Goal: Task Accomplishment & Management: Manage account settings

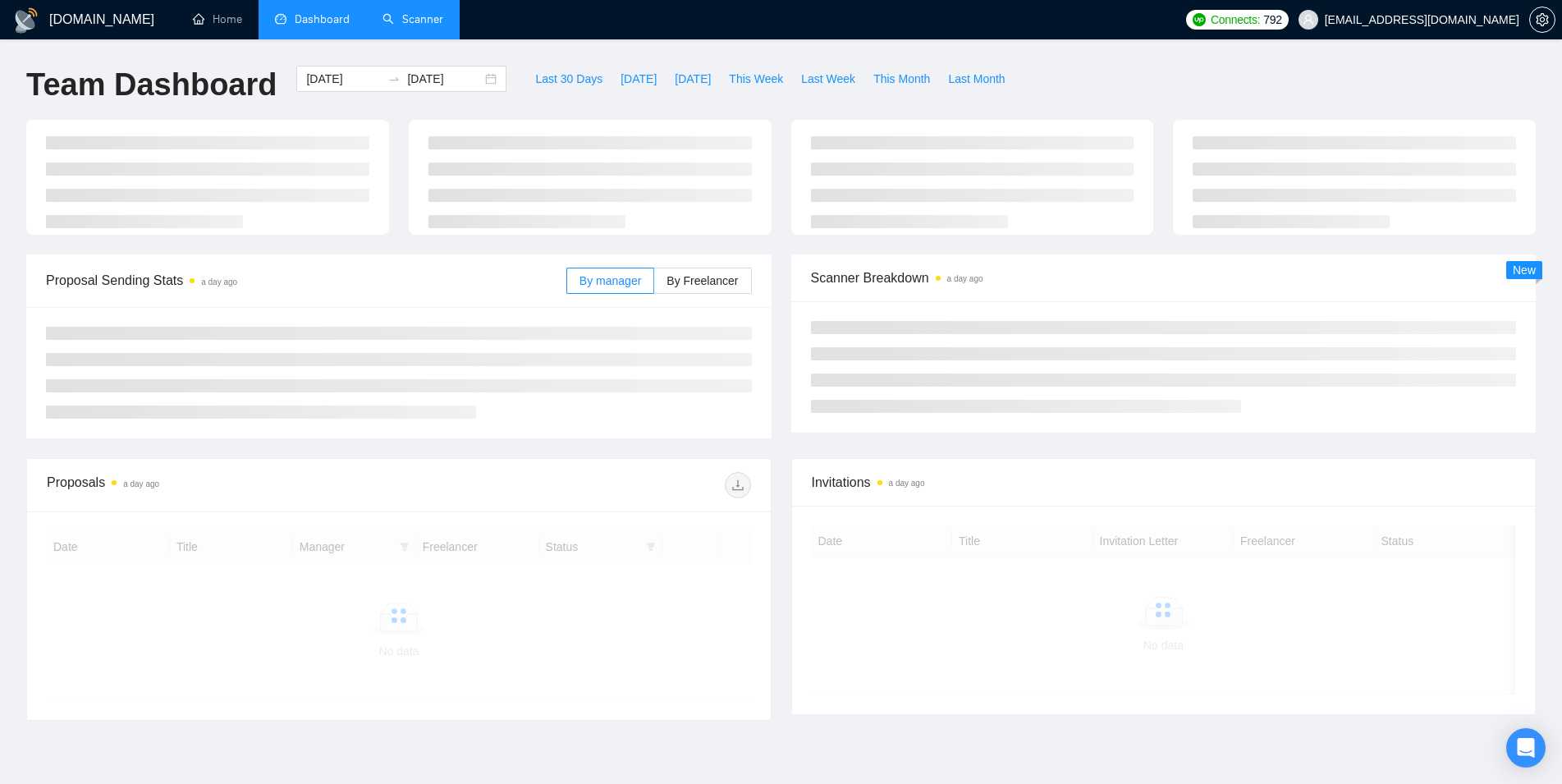
click at [426, 13] on link "Scanner" at bounding box center [412, 19] width 61 height 14
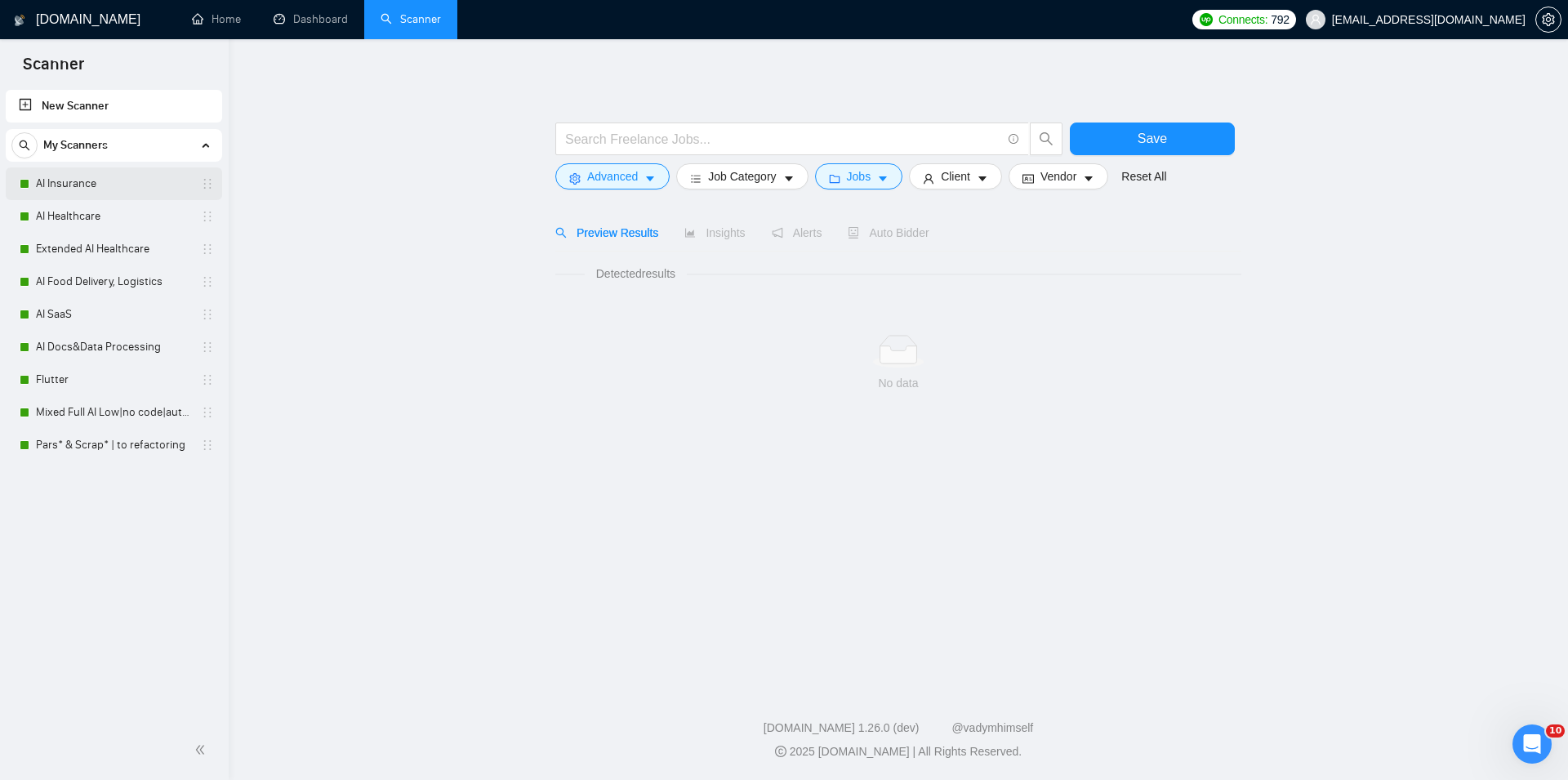
click at [81, 183] on link "AI Insurance" at bounding box center [114, 183] width 155 height 32
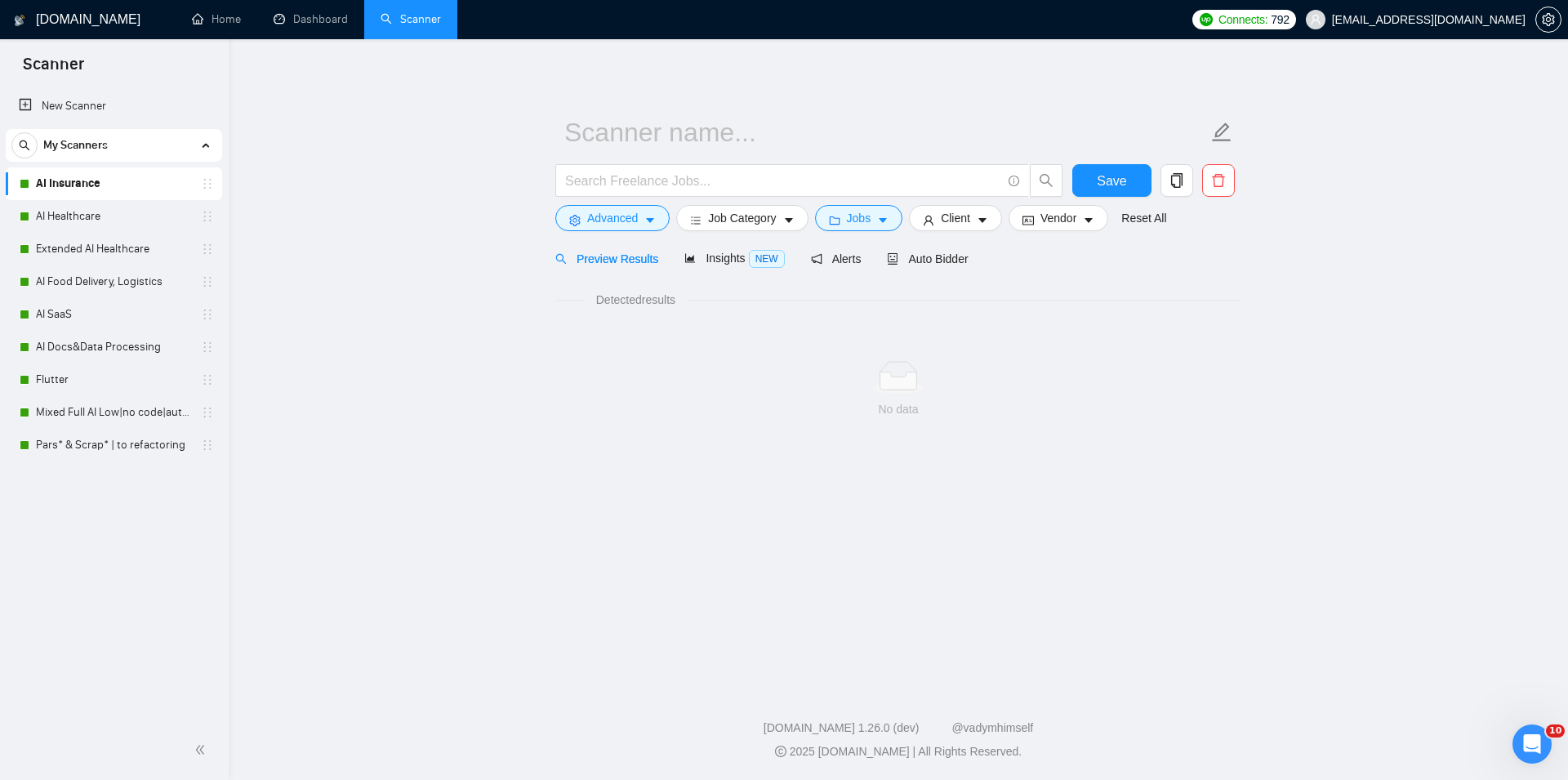
click at [901, 247] on div "Auto Bidder" at bounding box center [928, 258] width 81 height 38
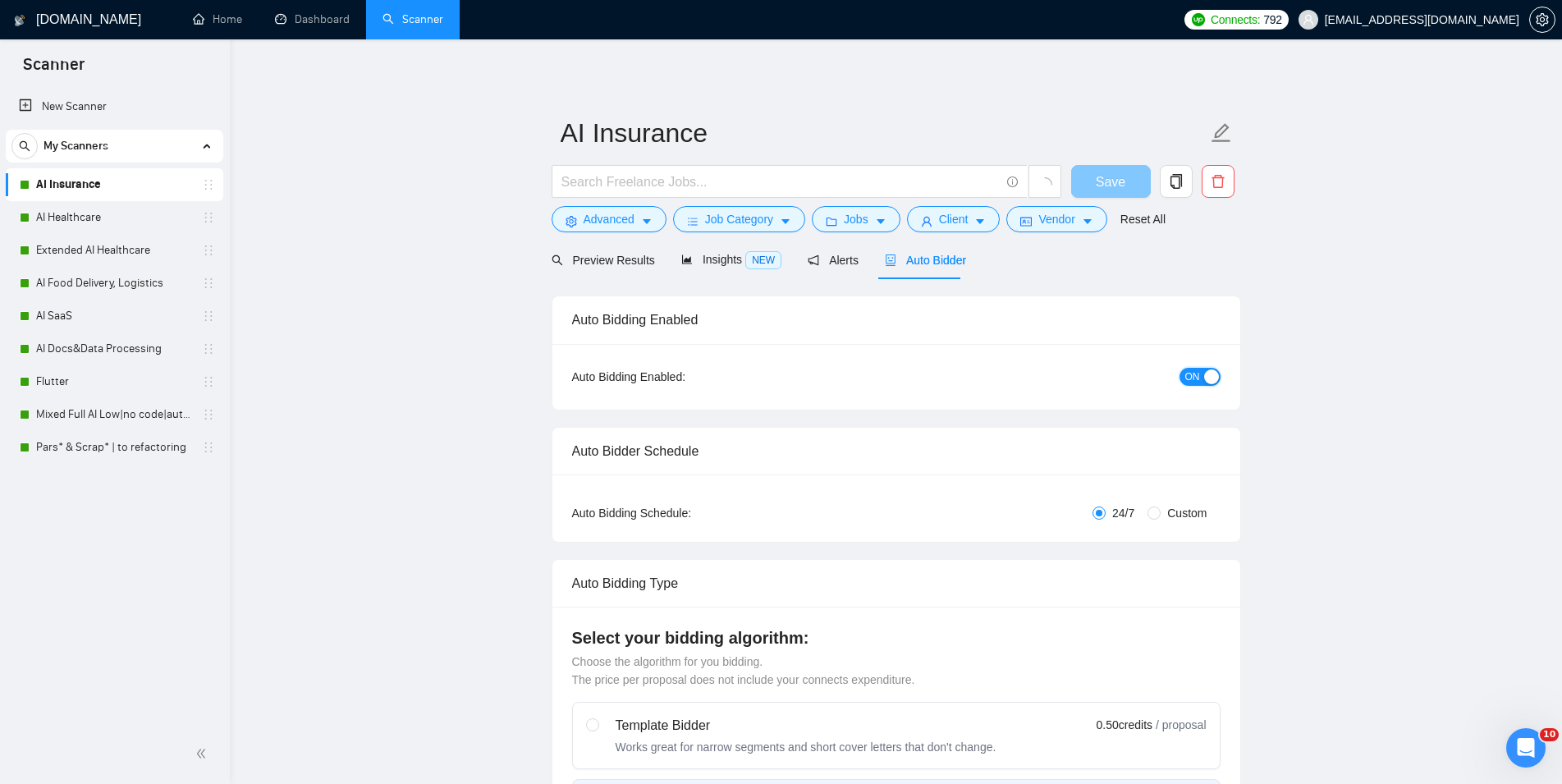
click at [1195, 380] on span "ON" at bounding box center [1193, 377] width 15 height 18
click at [1119, 179] on span "Save" at bounding box center [1110, 181] width 30 height 21
click at [133, 215] on link "AI Healthcare" at bounding box center [114, 218] width 156 height 33
click at [962, 256] on span "Auto Bidder" at bounding box center [940, 260] width 82 height 13
click at [1197, 372] on span "ON" at bounding box center [1193, 377] width 15 height 18
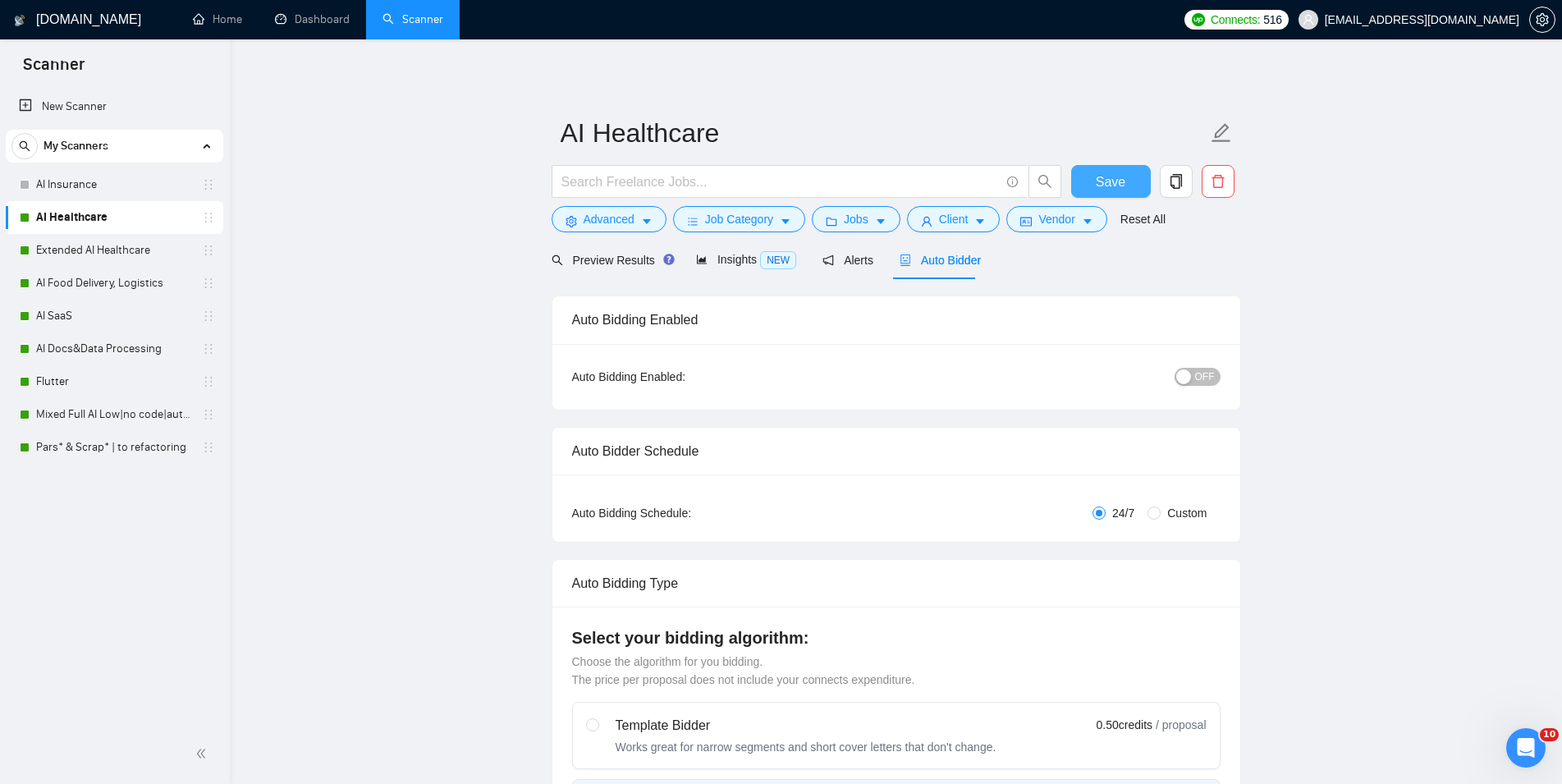
click at [1114, 180] on span "Save" at bounding box center [1110, 181] width 30 height 21
click at [120, 254] on link "Extended AI Healthcare" at bounding box center [114, 250] width 156 height 33
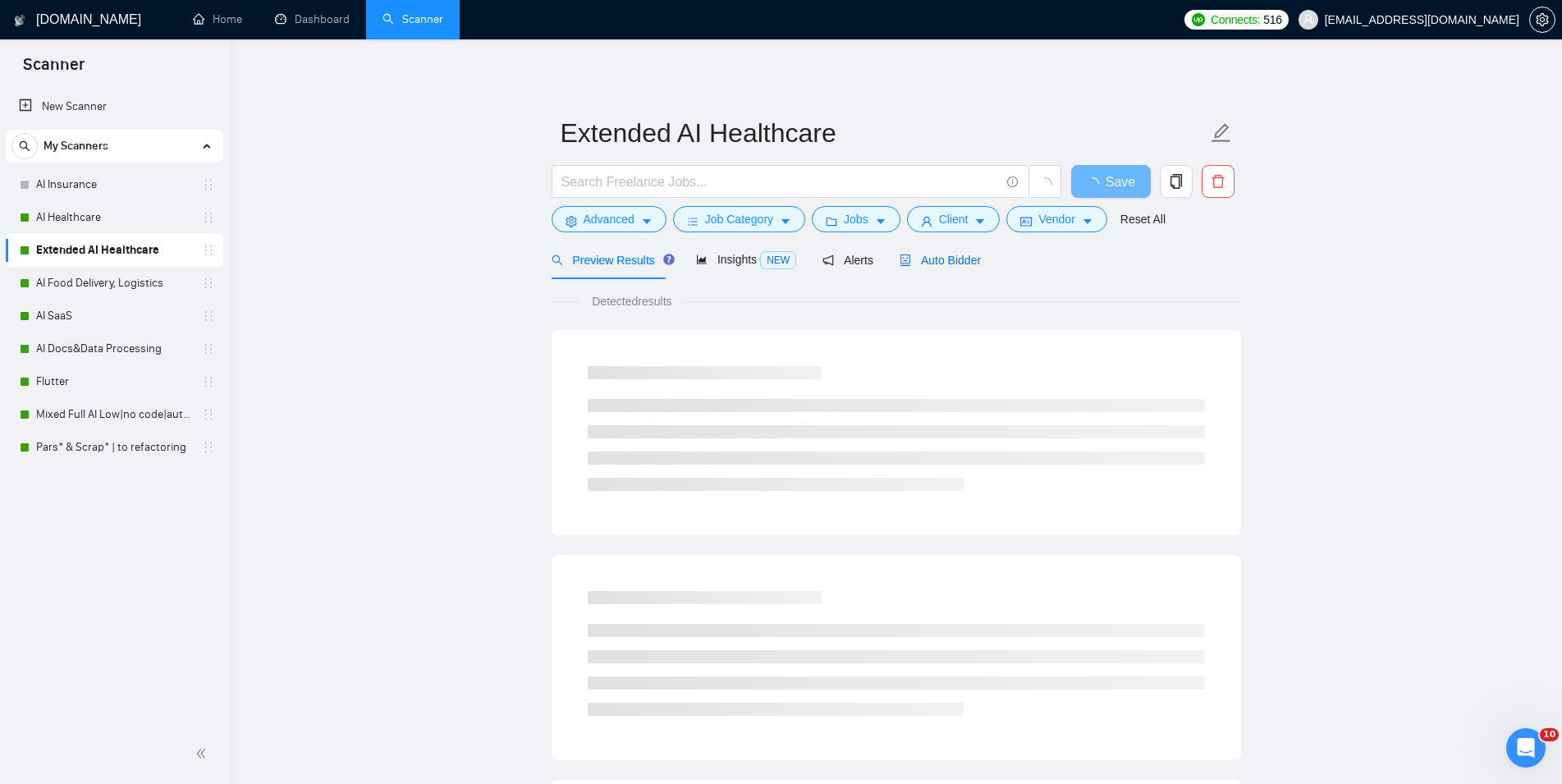
click at [913, 258] on span "Auto Bidder" at bounding box center [940, 260] width 82 height 13
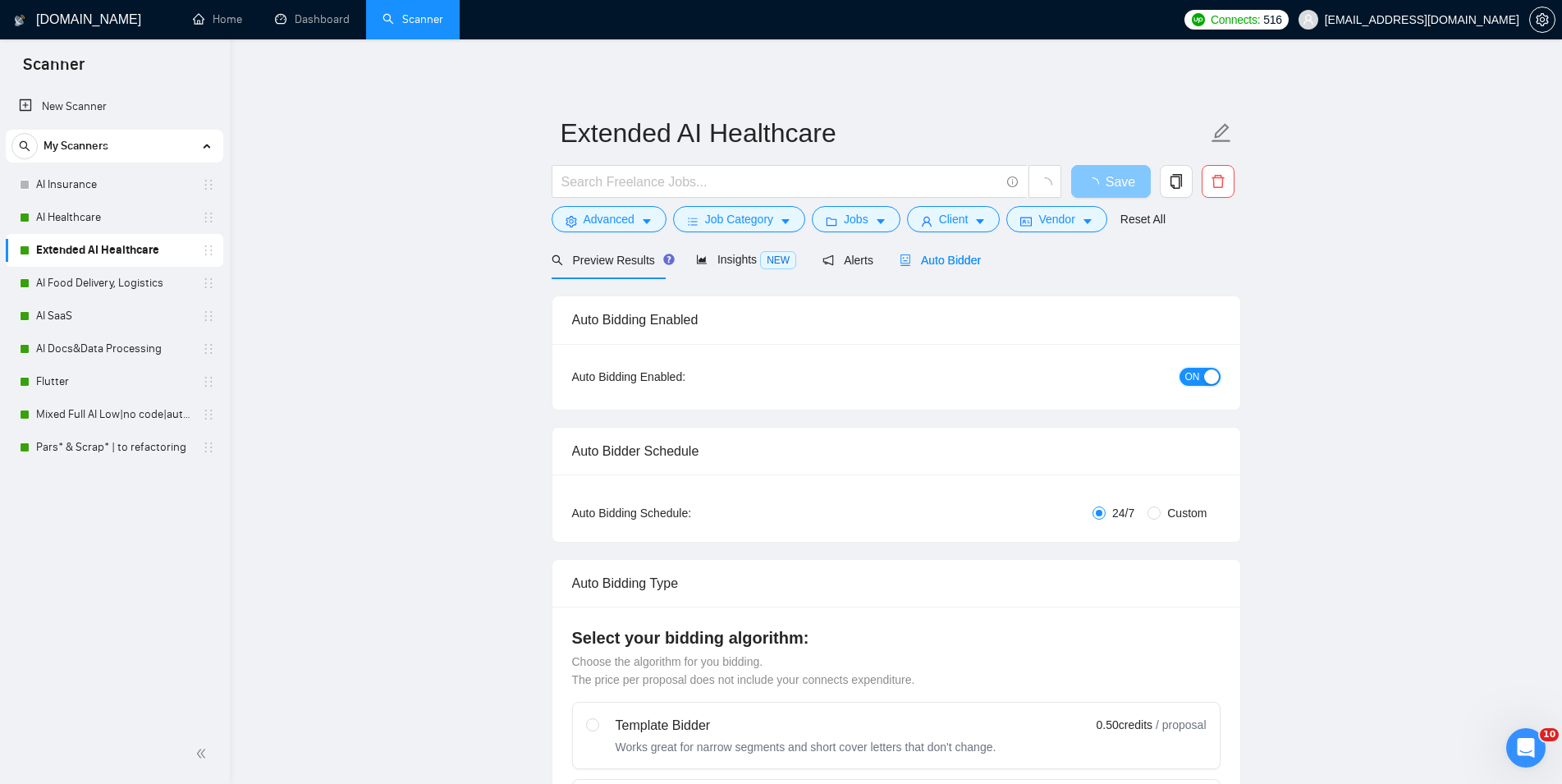
click at [1194, 376] on span "ON" at bounding box center [1193, 377] width 15 height 18
click at [1110, 182] on span "Save" at bounding box center [1110, 181] width 30 height 21
click at [116, 276] on link "AI Food Delivery, Logistics" at bounding box center [114, 283] width 156 height 33
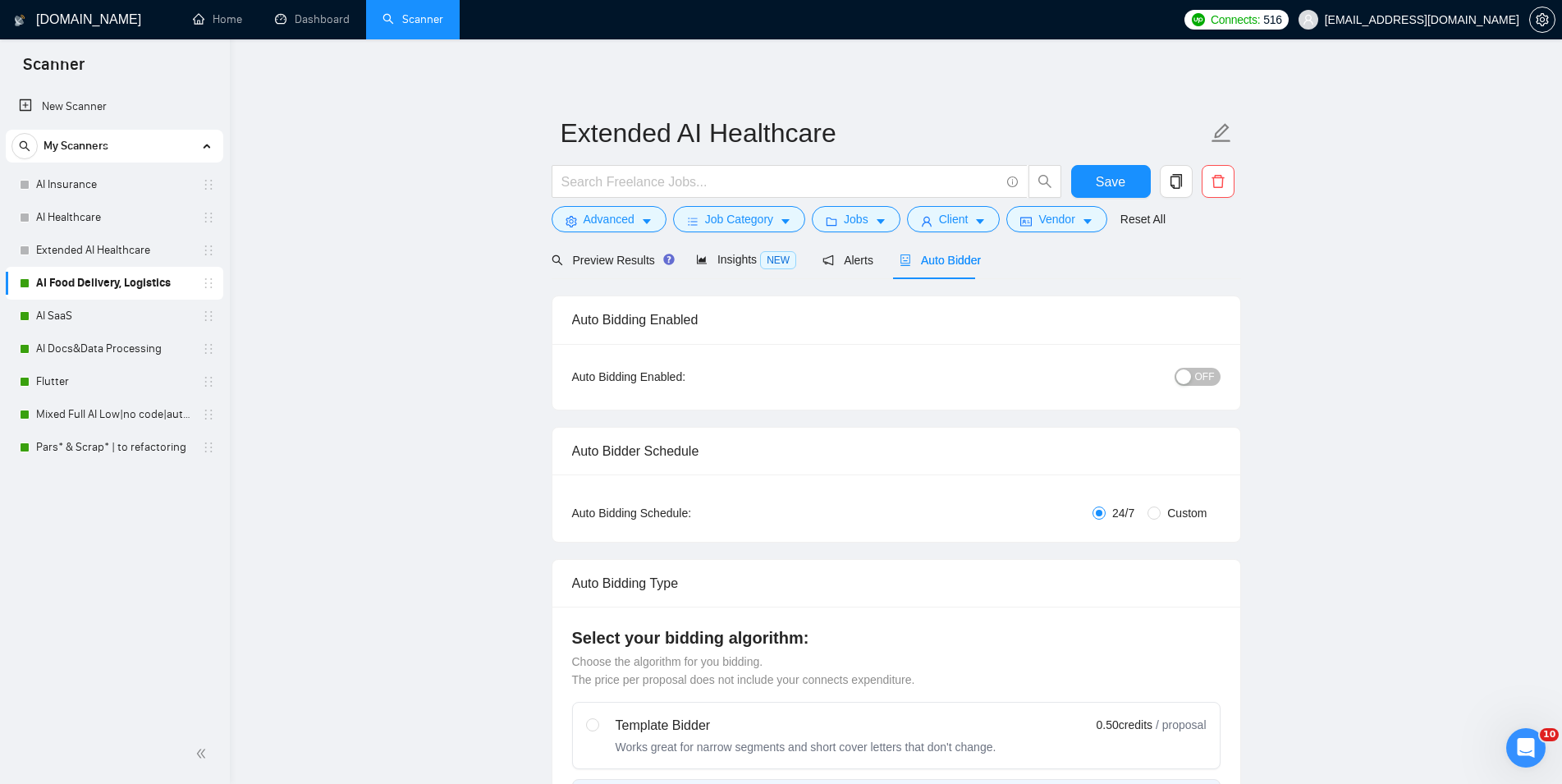
click at [923, 253] on span "Auto Bidder" at bounding box center [940, 260] width 82 height 13
click at [1108, 179] on span "Save" at bounding box center [1110, 181] width 30 height 21
click at [115, 320] on link "AI SaaS" at bounding box center [114, 316] width 156 height 33
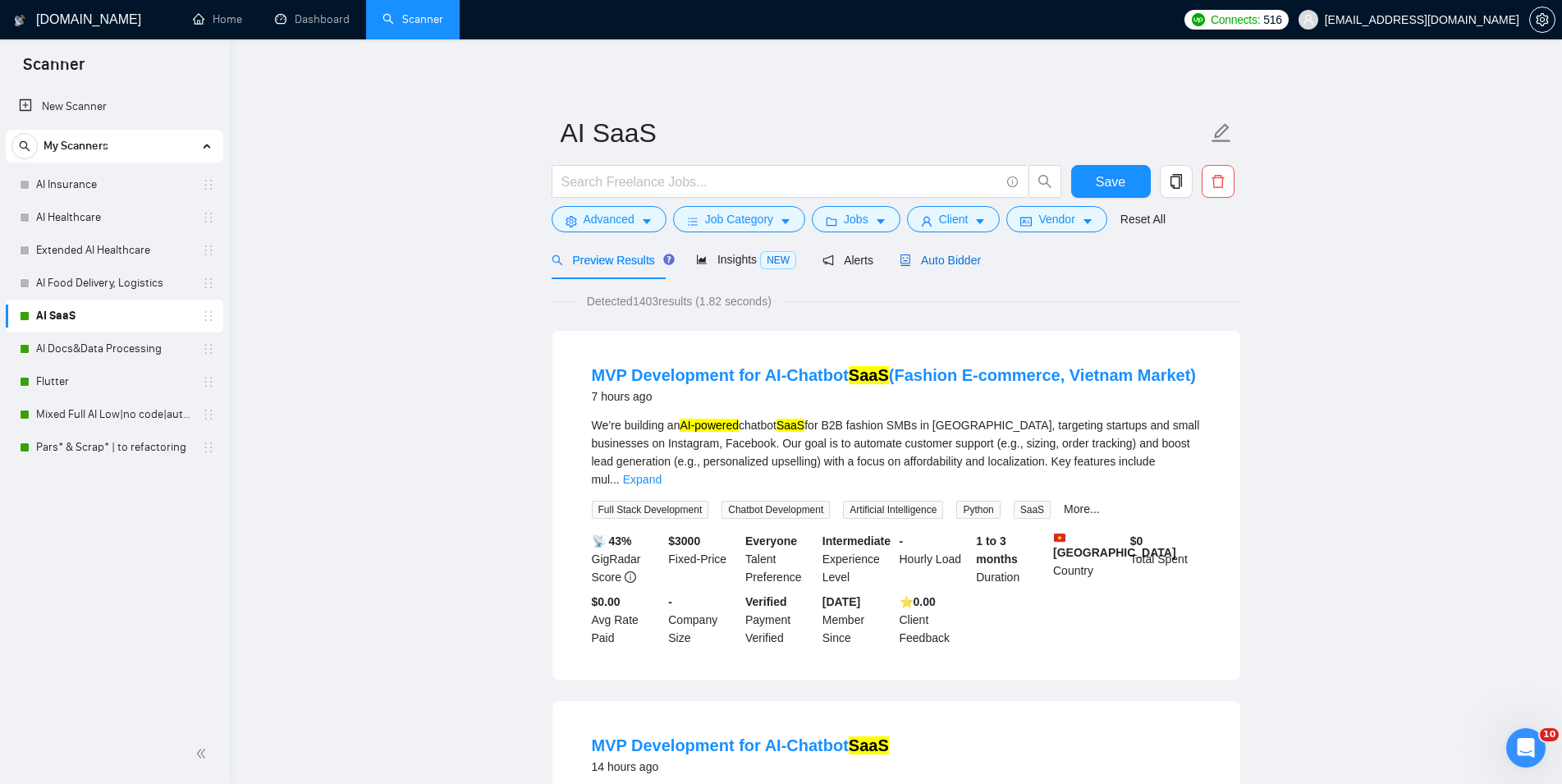
click at [948, 257] on span "Auto Bidder" at bounding box center [940, 260] width 82 height 13
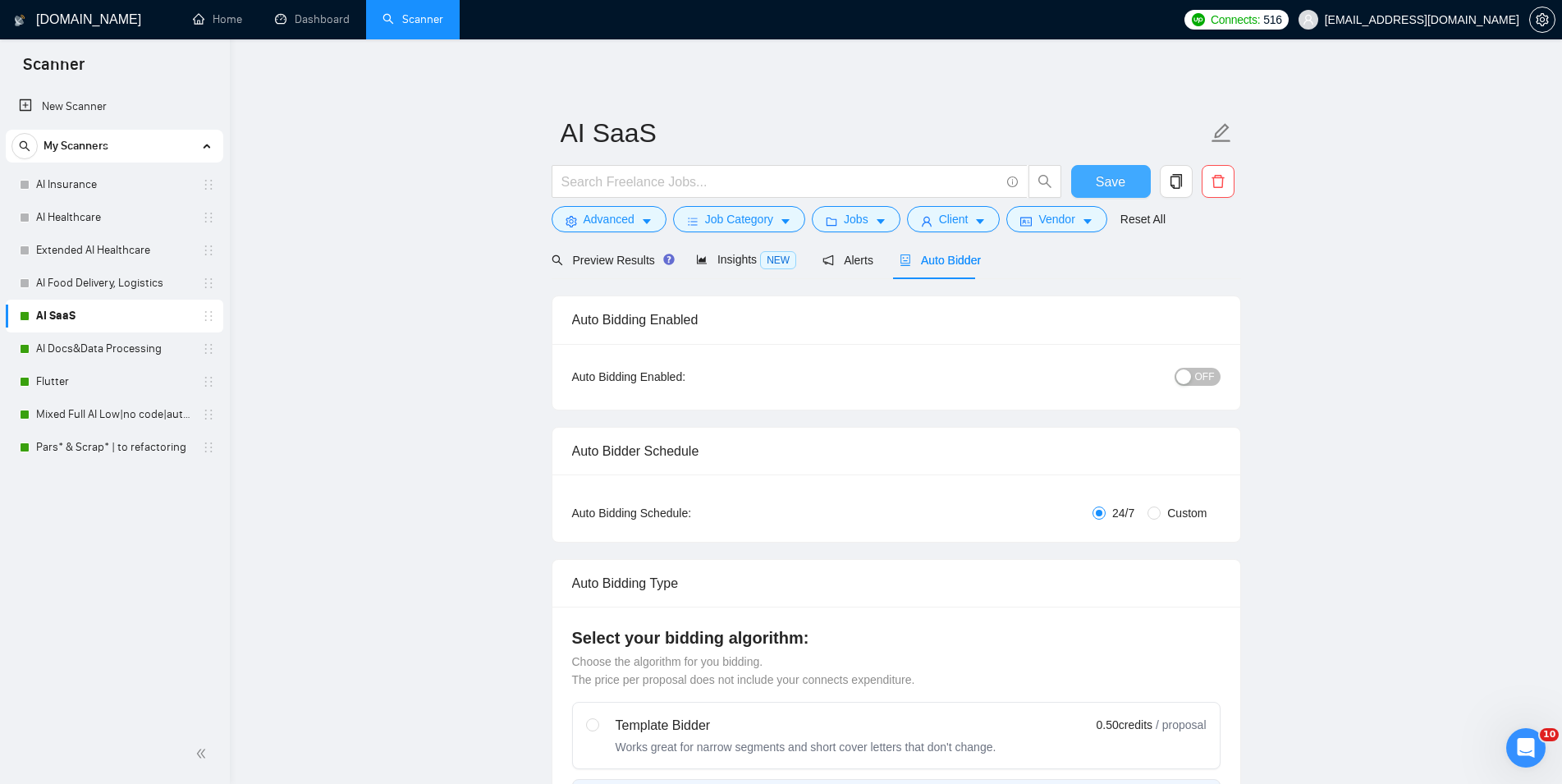
click at [1135, 178] on button "Save" at bounding box center [1111, 181] width 80 height 33
click at [106, 341] on link "AI Docs&Data Processing" at bounding box center [114, 348] width 156 height 33
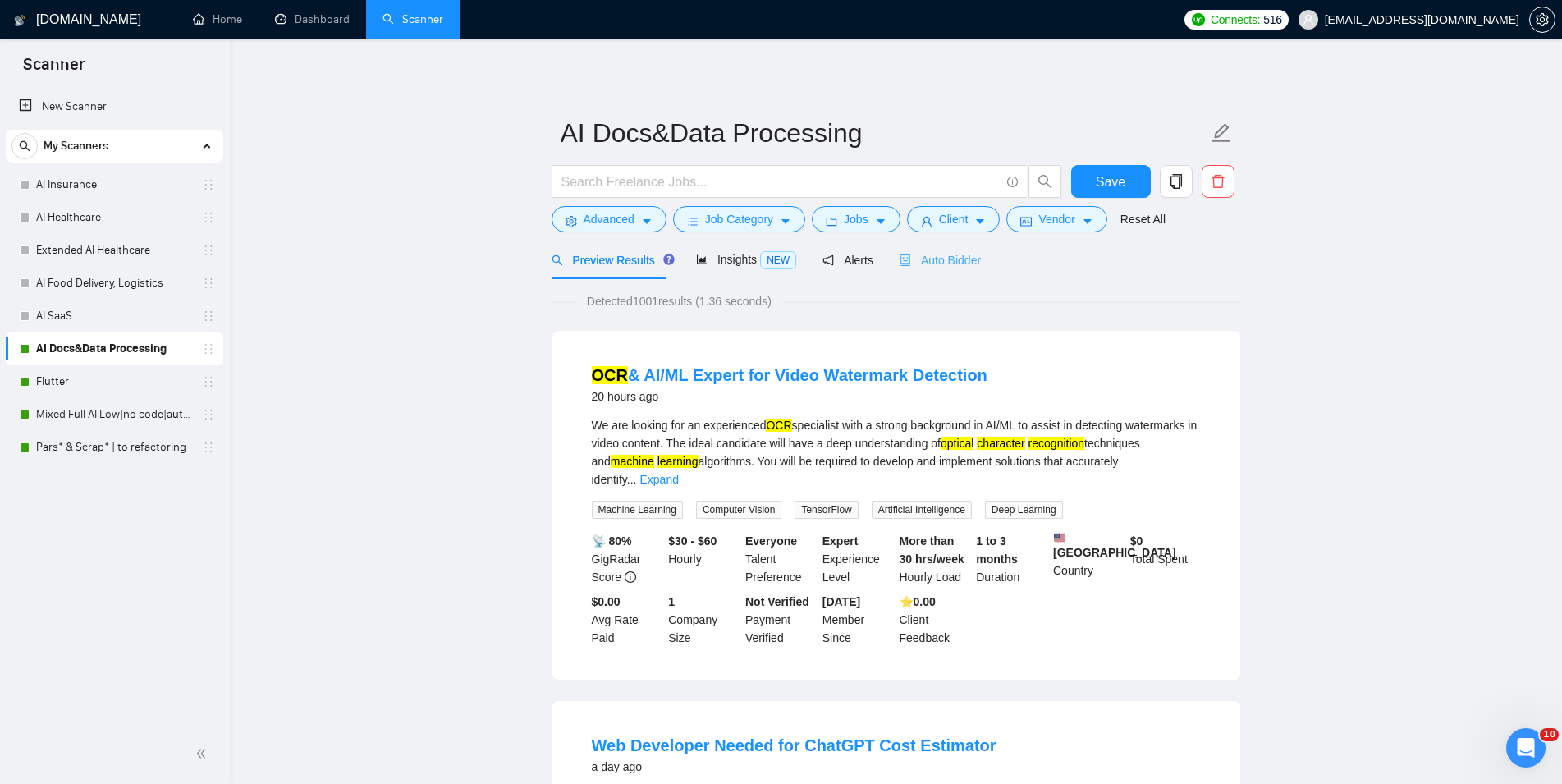
click at [927, 248] on div "Auto Bidder" at bounding box center [940, 260] width 82 height 38
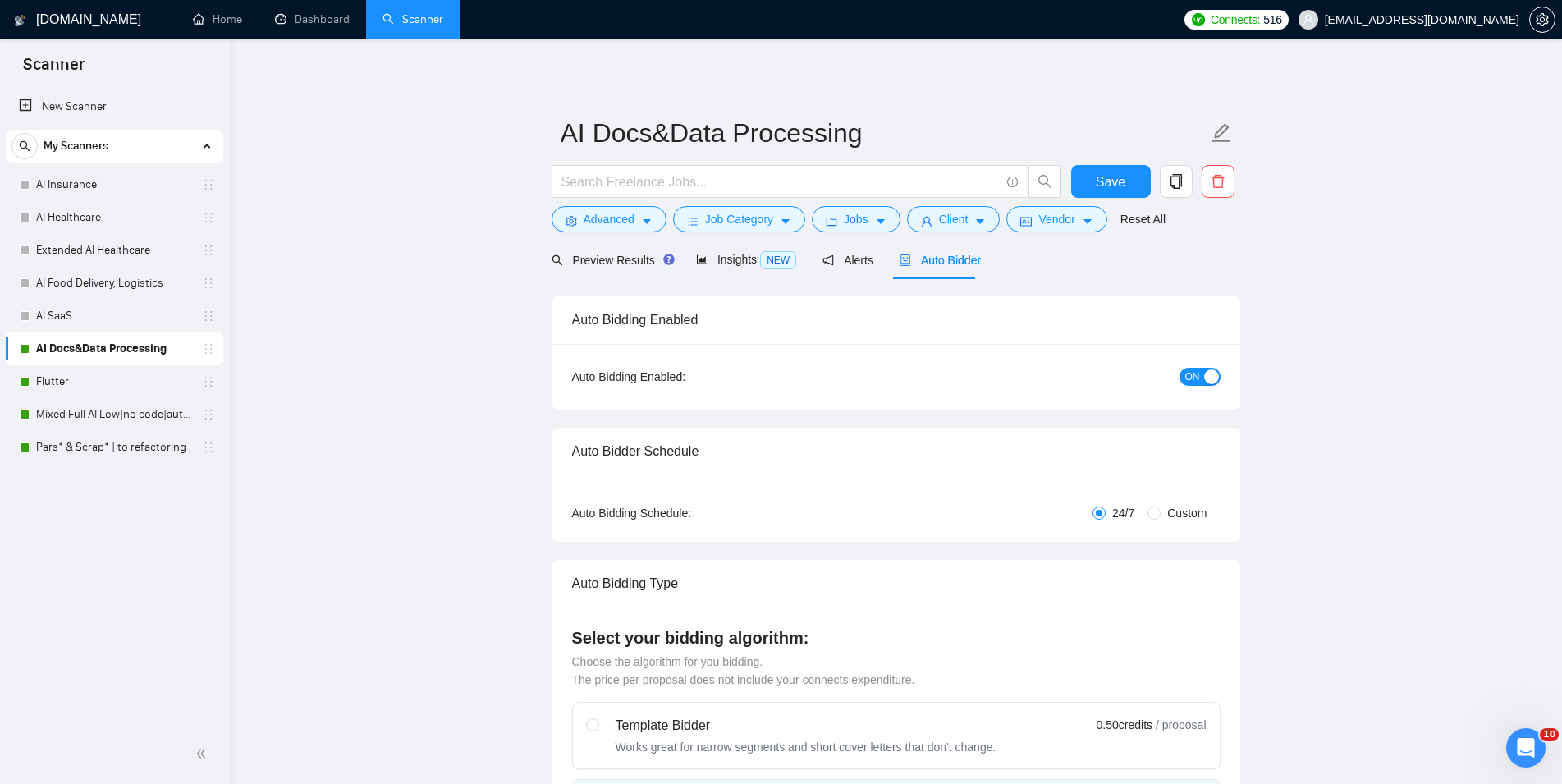
click at [1200, 380] on button "ON" at bounding box center [1199, 377] width 41 height 18
click at [1111, 172] on span "Save" at bounding box center [1110, 181] width 30 height 21
click at [97, 377] on link "Flutter" at bounding box center [114, 381] width 156 height 33
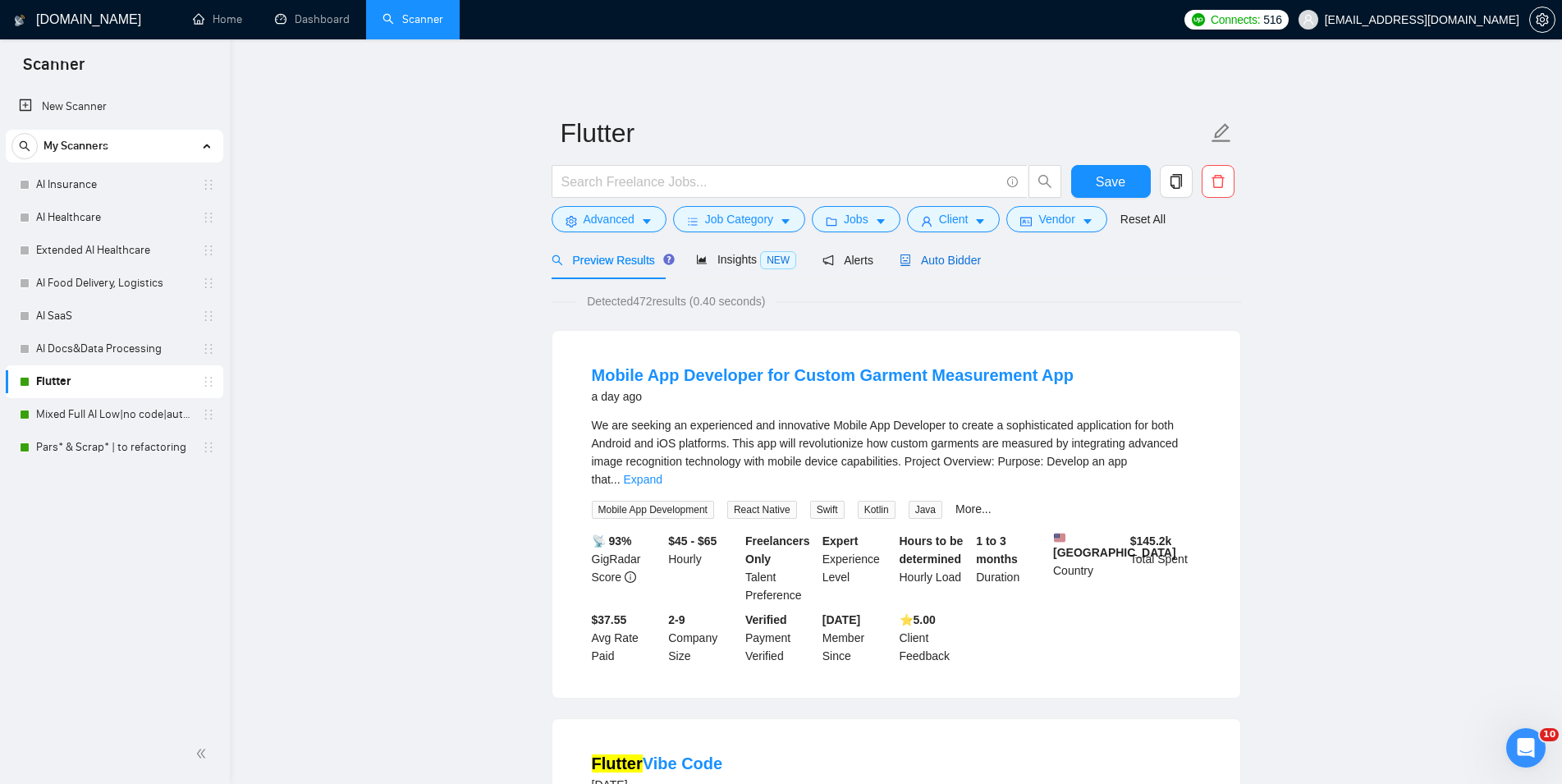
click at [938, 266] on span "Auto Bidder" at bounding box center [940, 260] width 82 height 13
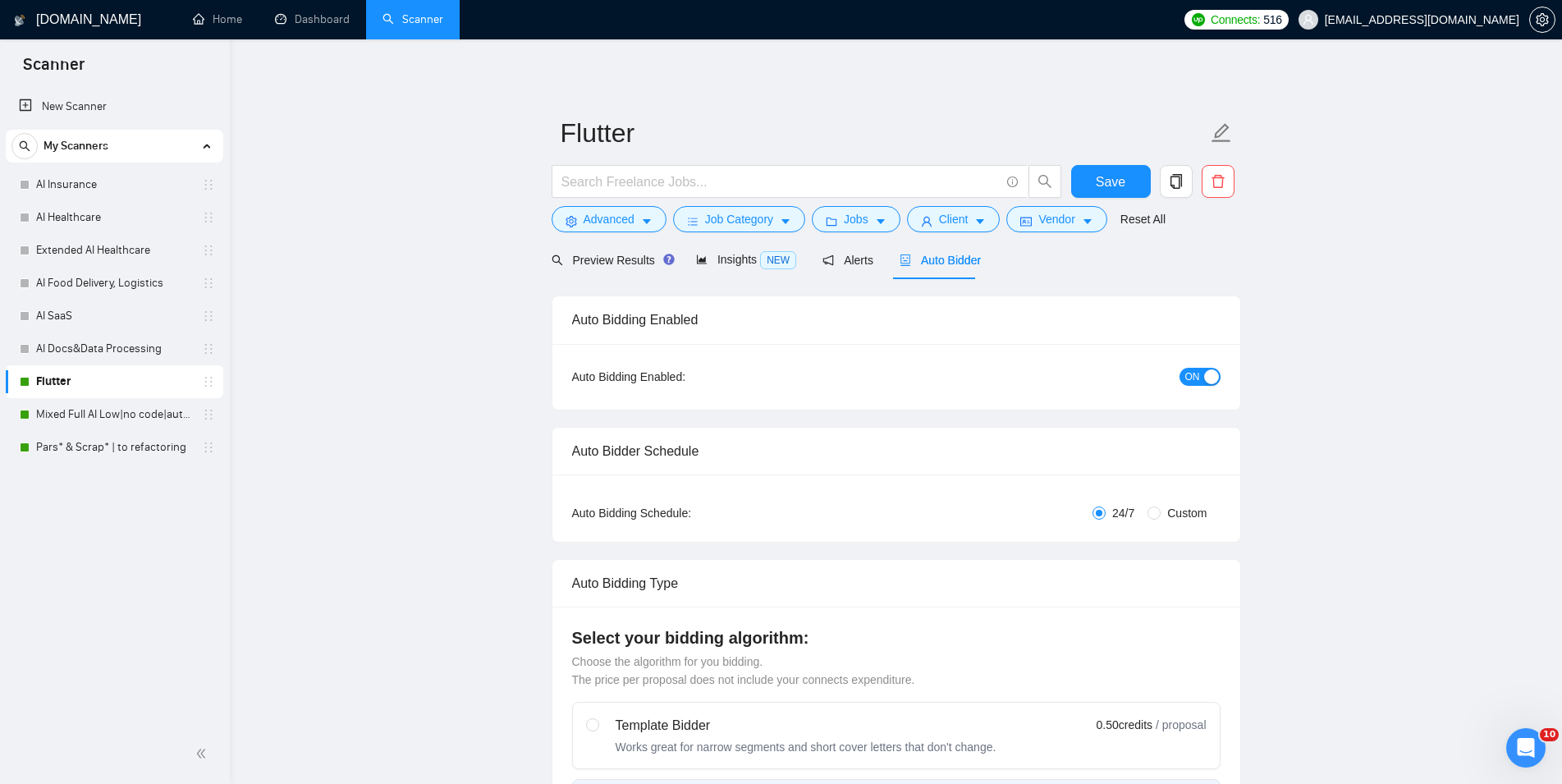
click at [1197, 373] on span "ON" at bounding box center [1193, 377] width 15 height 18
click at [1105, 185] on span "Save" at bounding box center [1110, 181] width 30 height 21
click at [135, 418] on link "Mixed Full AI Low|no code|automations" at bounding box center [114, 415] width 156 height 33
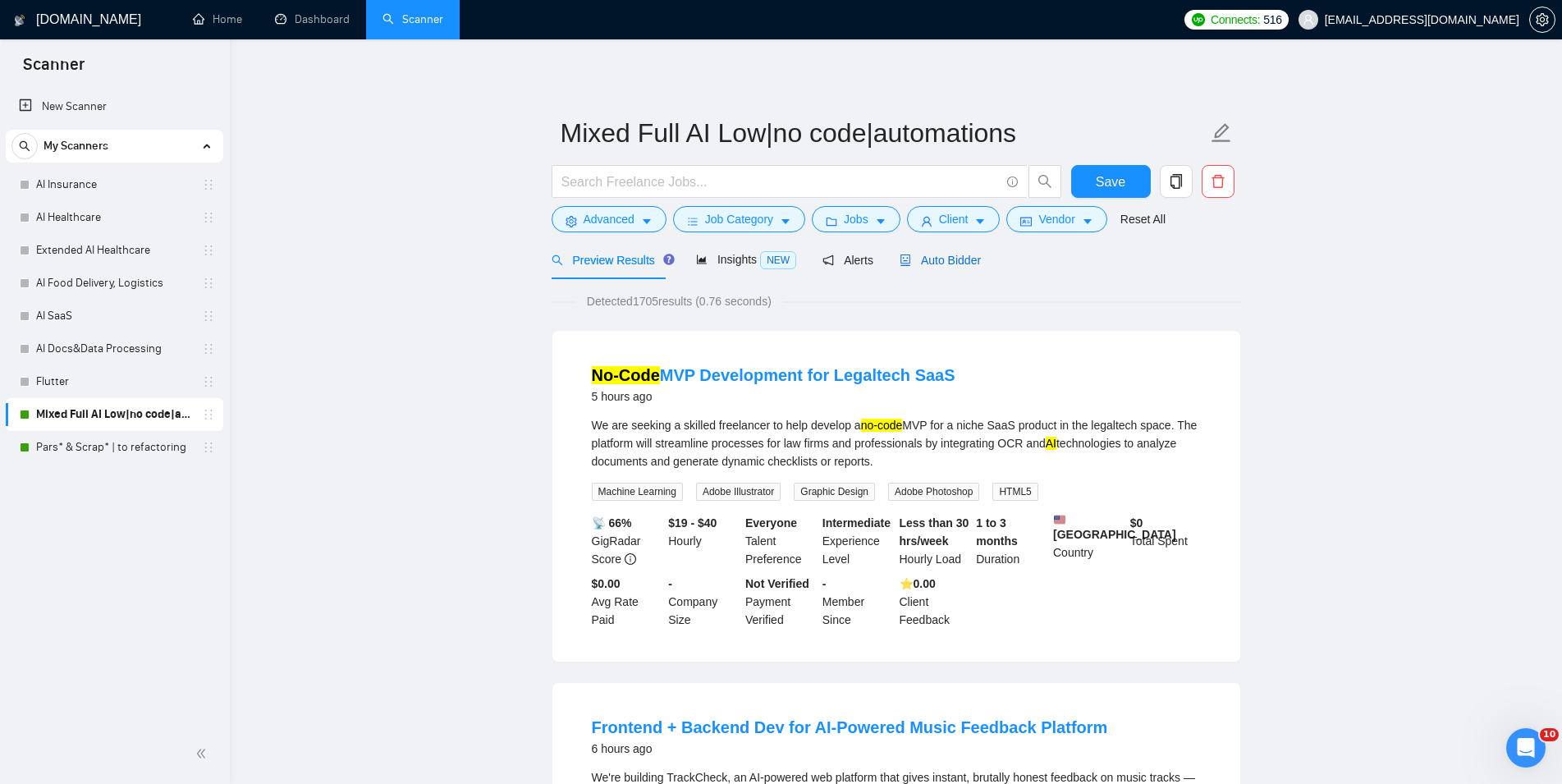
click at [956, 257] on span "Auto Bidder" at bounding box center [940, 260] width 82 height 13
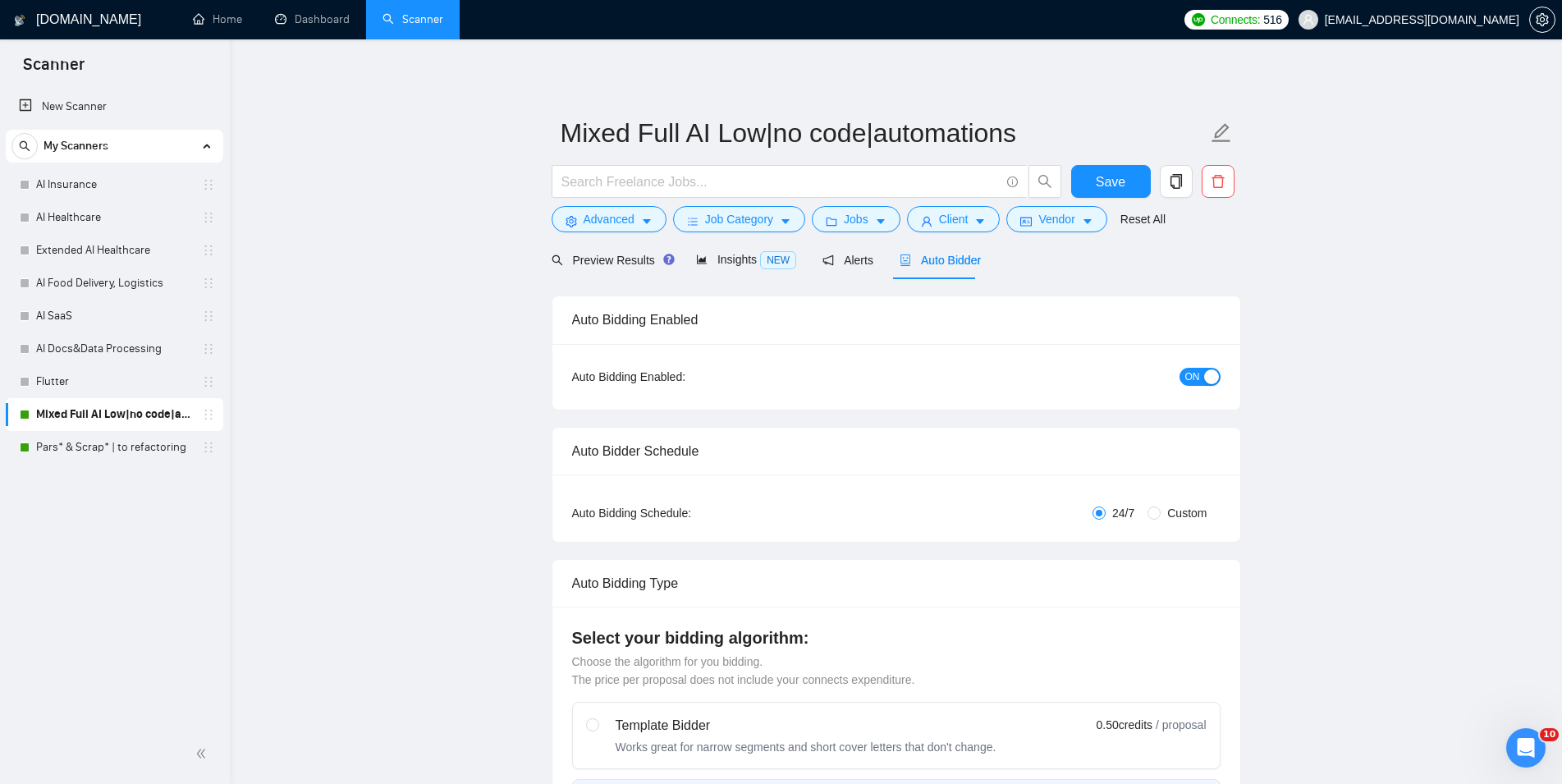
click at [1203, 373] on button "ON" at bounding box center [1199, 377] width 41 height 18
click at [1094, 181] on button "Save" at bounding box center [1111, 181] width 80 height 33
click at [117, 455] on link "Pars* & Scrap* | to refactoring" at bounding box center [114, 447] width 156 height 33
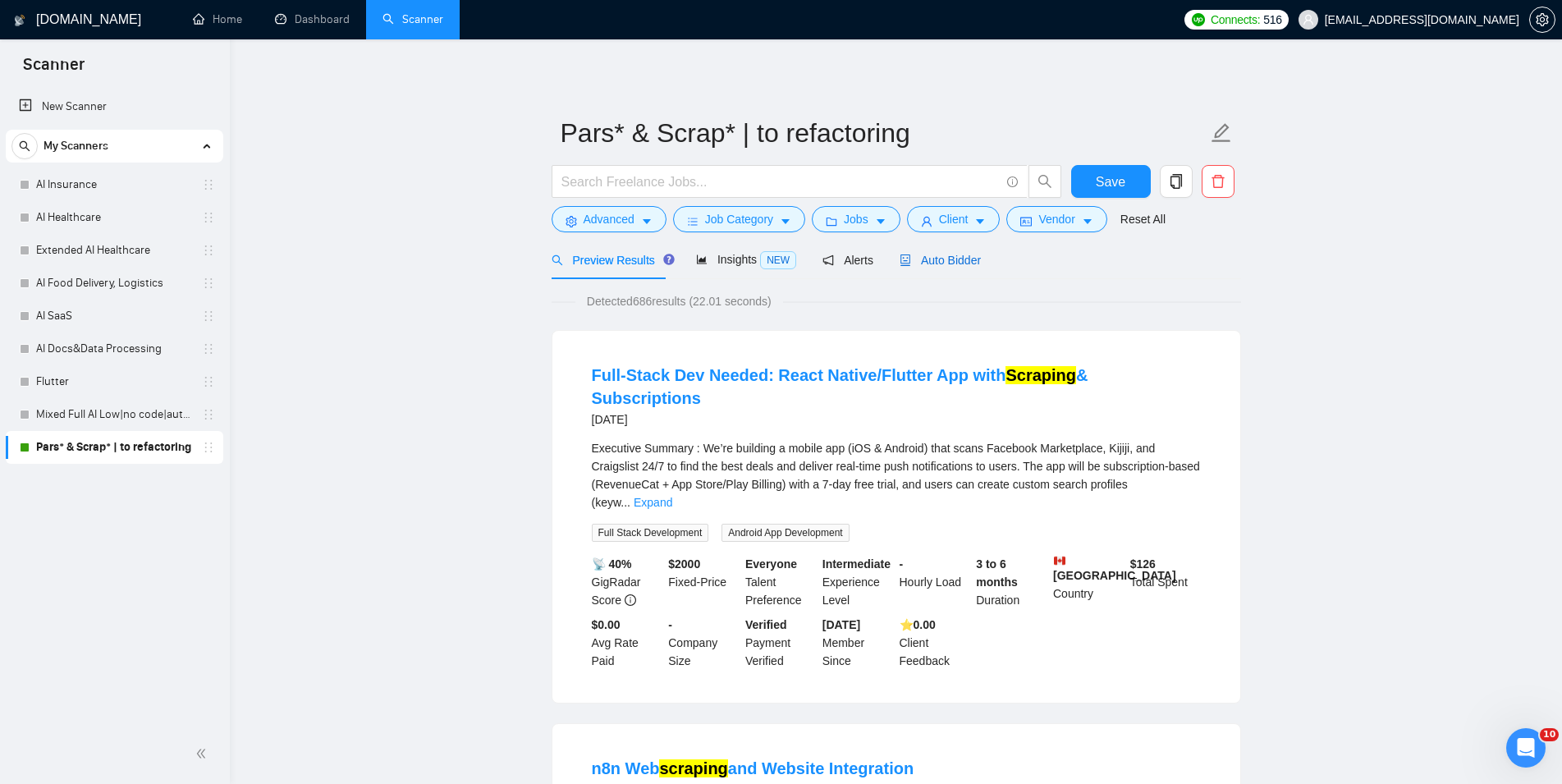
click at [953, 264] on span "Auto Bidder" at bounding box center [940, 260] width 82 height 13
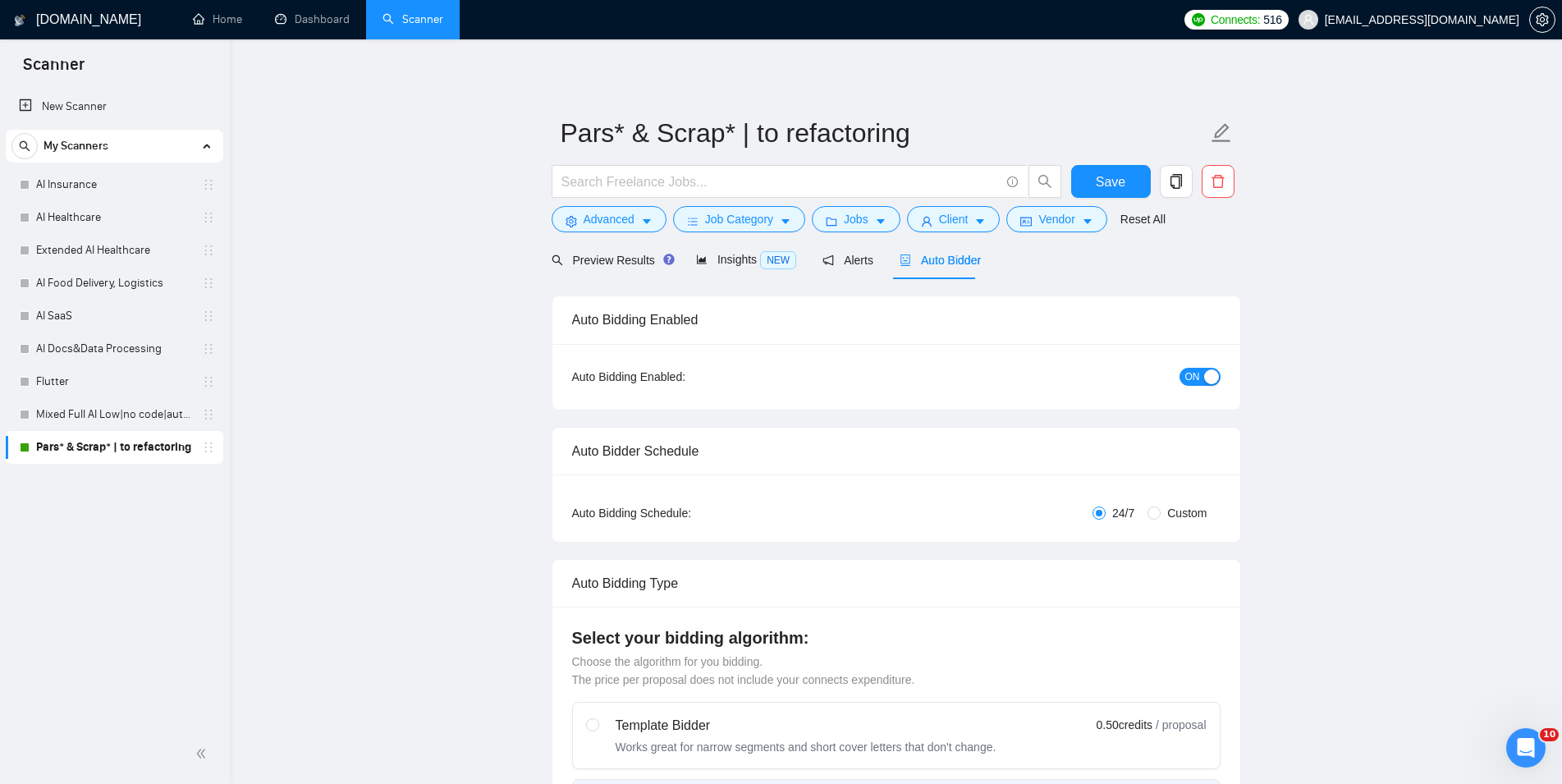
click at [1206, 376] on div "button" at bounding box center [1212, 377] width 15 height 15
click at [1116, 184] on span "Save" at bounding box center [1110, 181] width 30 height 21
click at [331, 13] on link "Dashboard" at bounding box center [312, 19] width 74 height 14
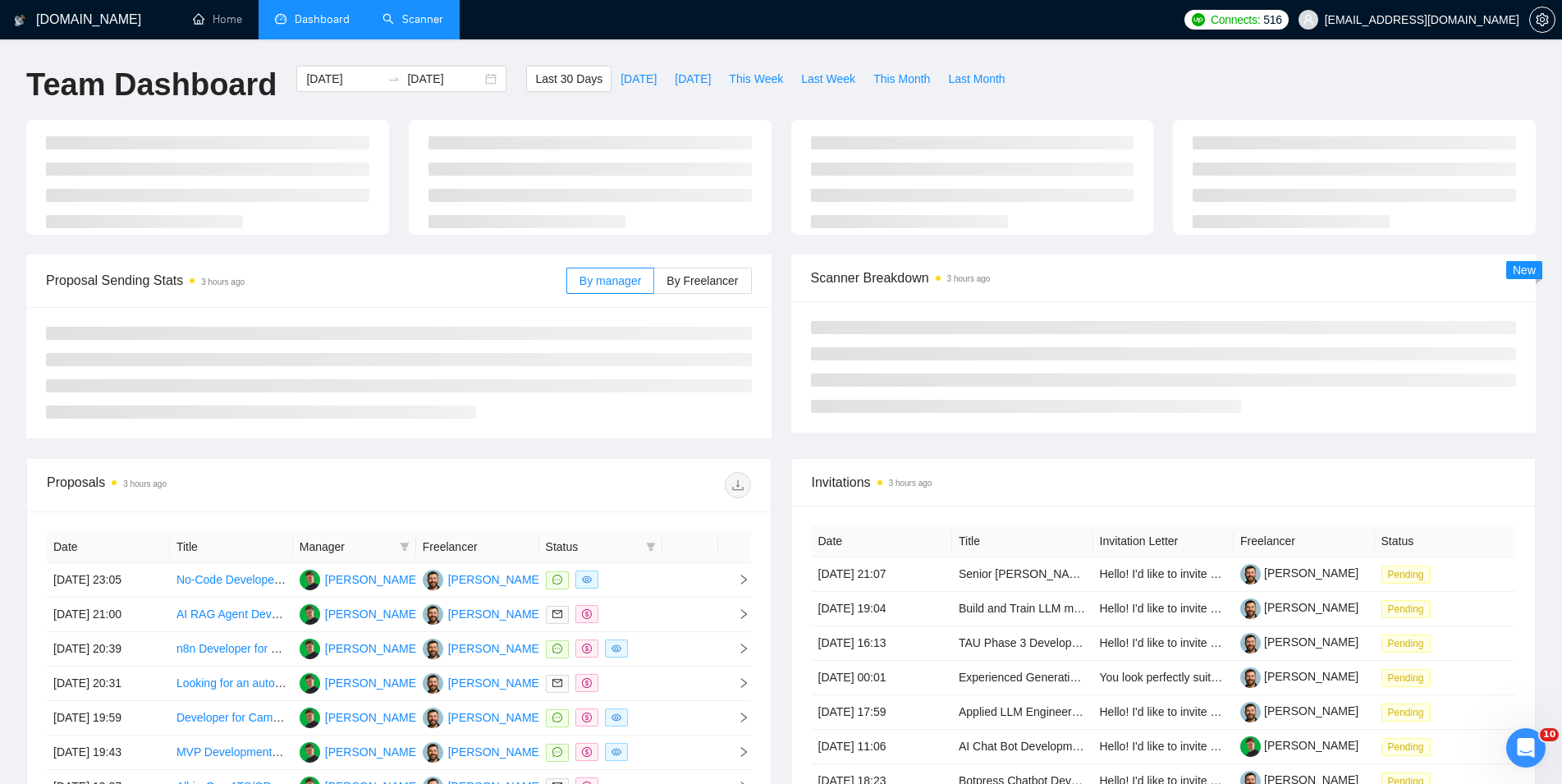
type input "[DATE]"
click at [767, 85] on span "This Week" at bounding box center [756, 79] width 54 height 18
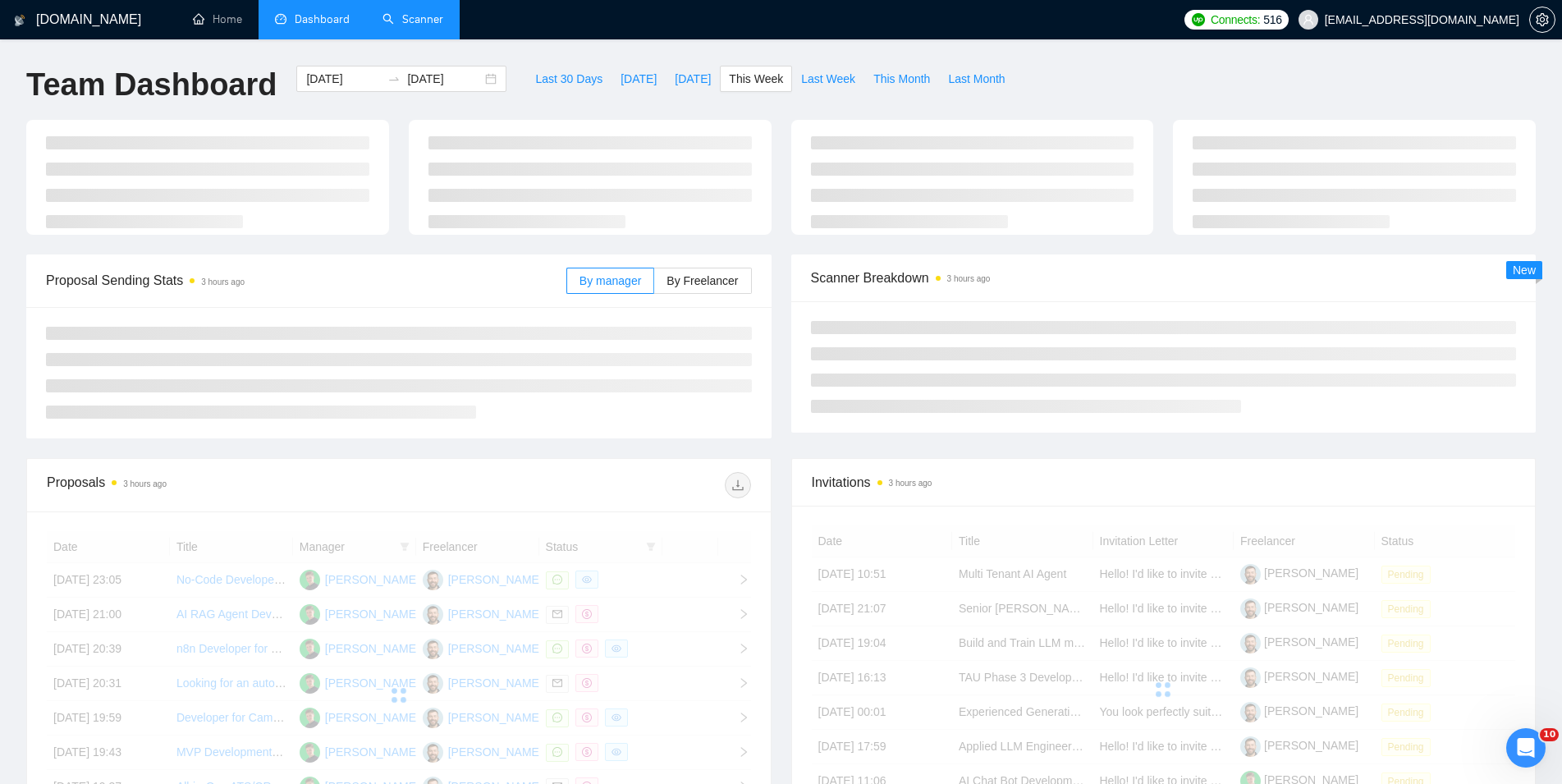
type input "[DATE]"
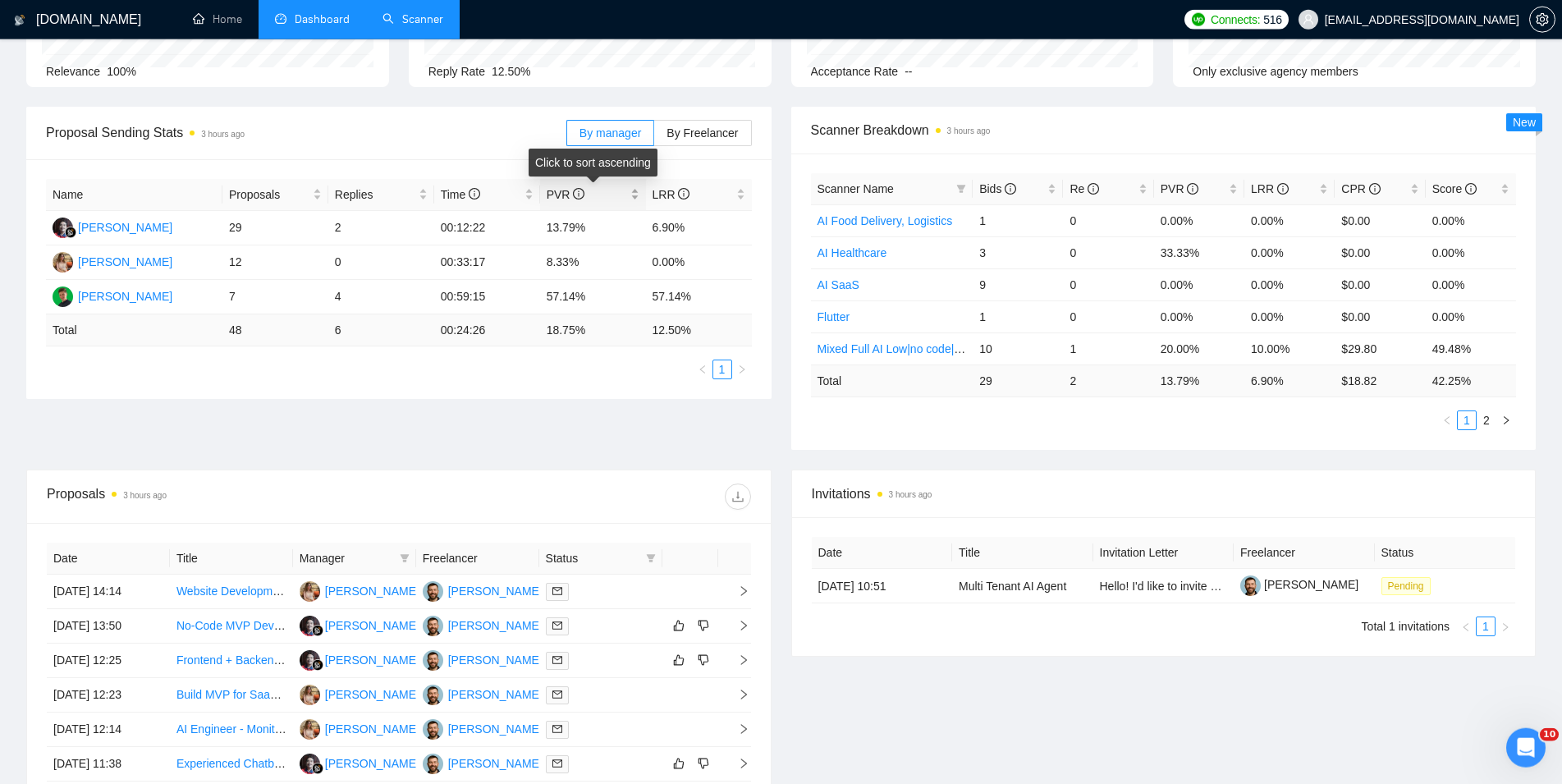
scroll to position [251, 0]
